Goal: Information Seeking & Learning: Check status

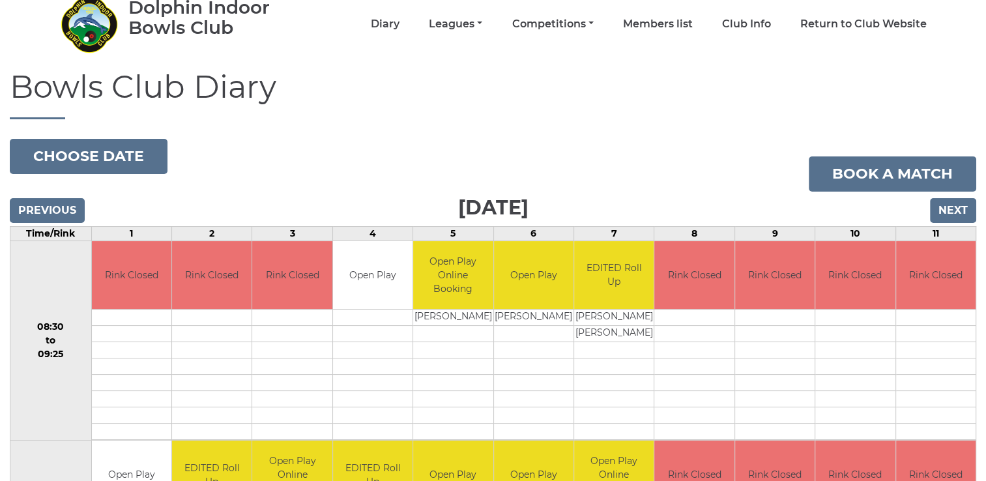
scroll to position [57, 0]
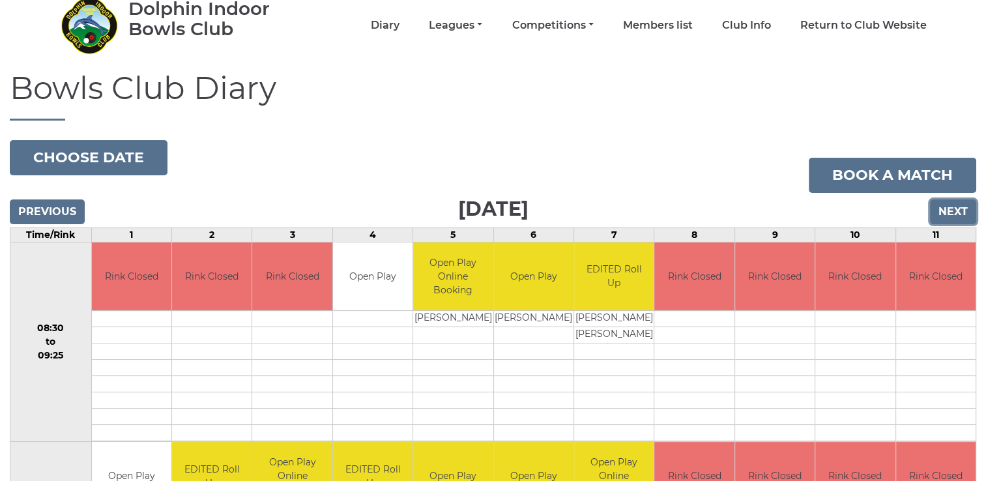
click at [951, 208] on input "Next" at bounding box center [953, 211] width 46 height 25
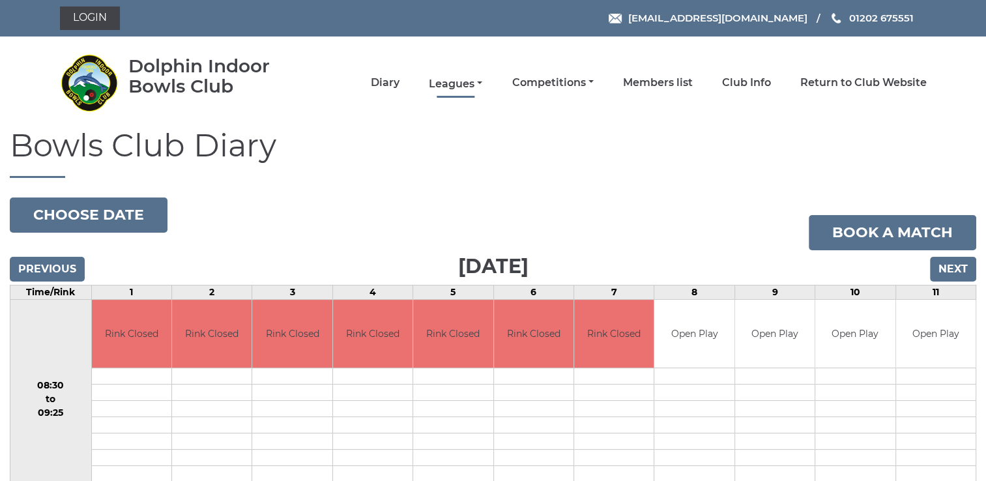
click at [456, 79] on link "Leagues" at bounding box center [455, 84] width 53 height 14
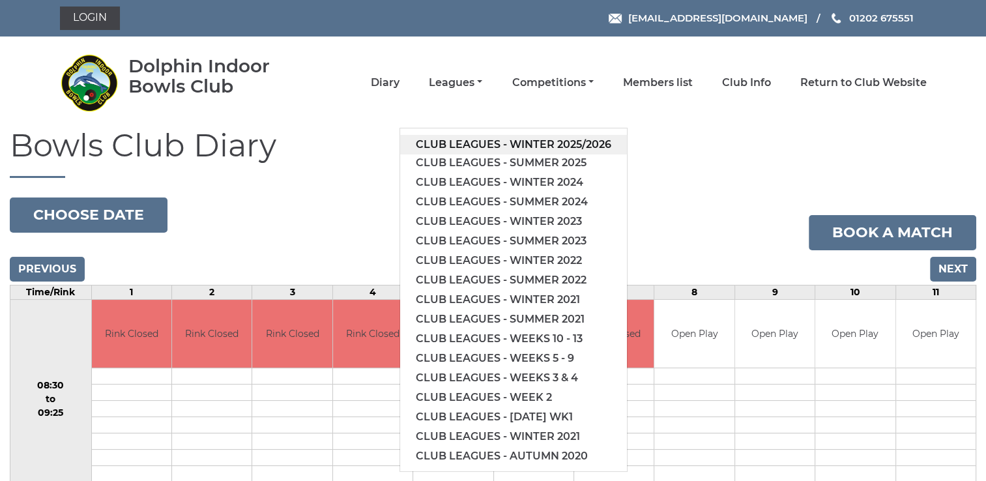
click at [591, 142] on link "Club leagues - Winter 2025/2026" at bounding box center [513, 145] width 227 height 20
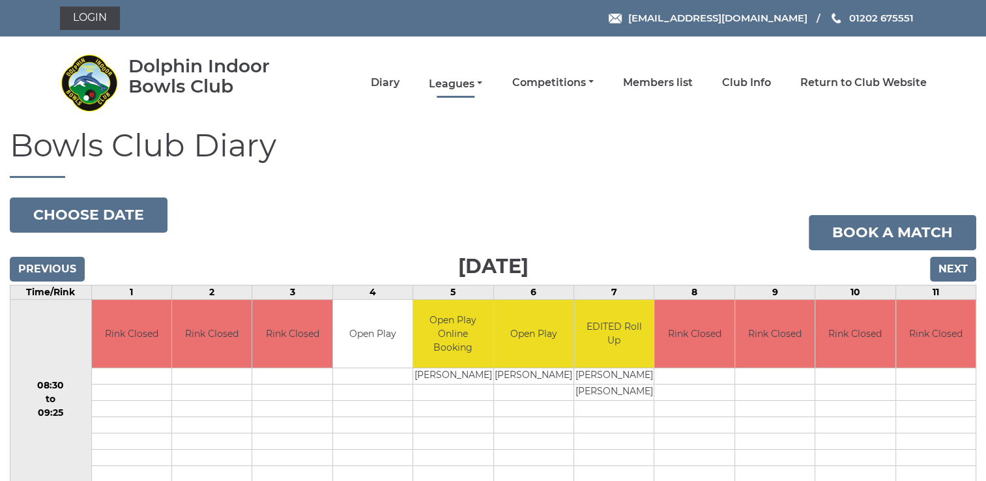
click at [451, 81] on link "Leagues" at bounding box center [455, 84] width 53 height 14
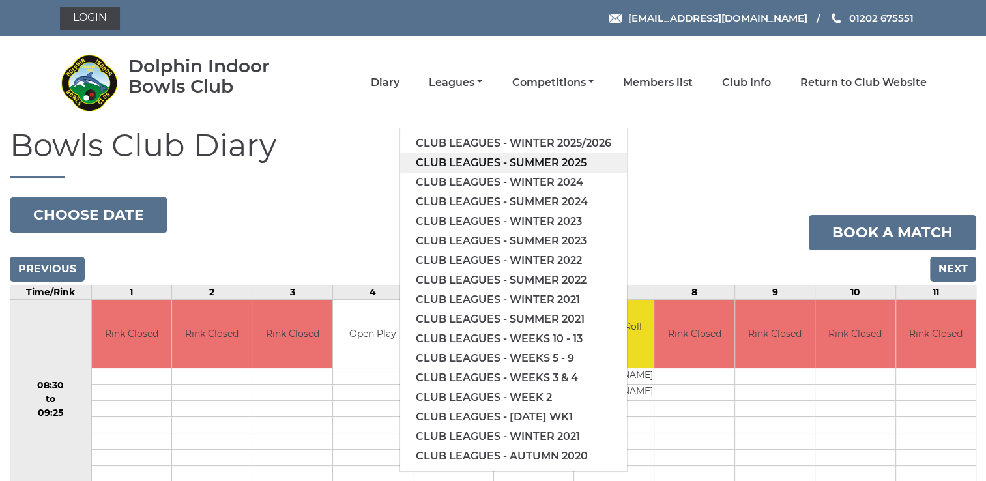
click at [444, 166] on link "Club leagues - Summer 2025" at bounding box center [513, 163] width 227 height 20
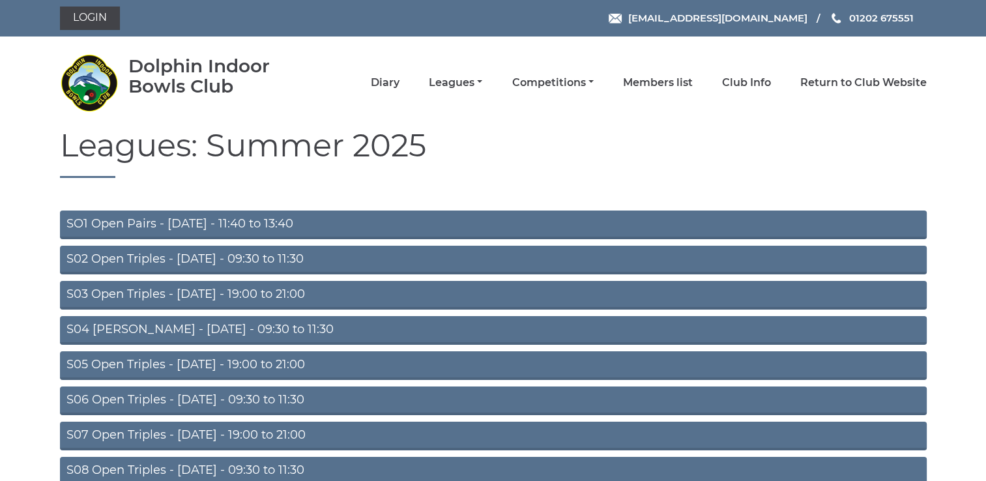
click at [263, 222] on link "SO1 Open Pairs - [DATE] - 11:40 to 13:40" at bounding box center [493, 224] width 867 height 29
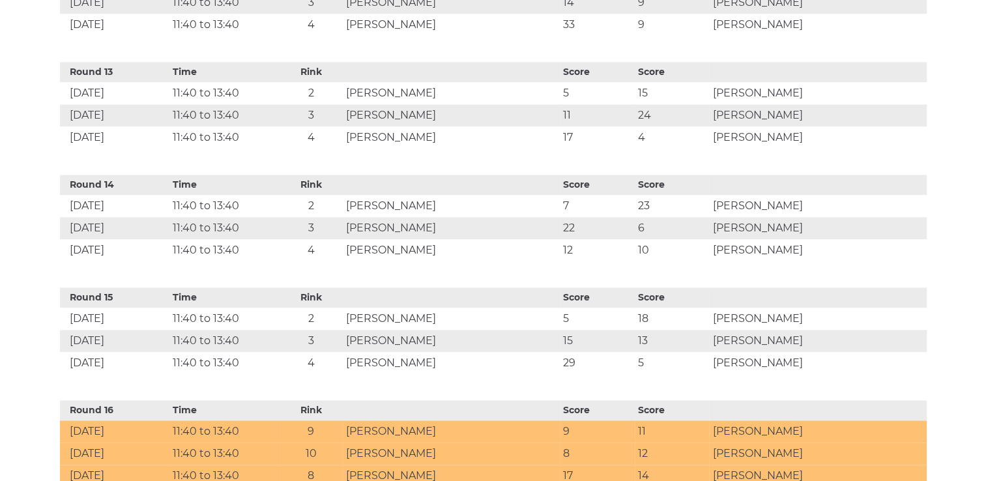
scroll to position [1827, 0]
